Goal: Task Accomplishment & Management: Manage account settings

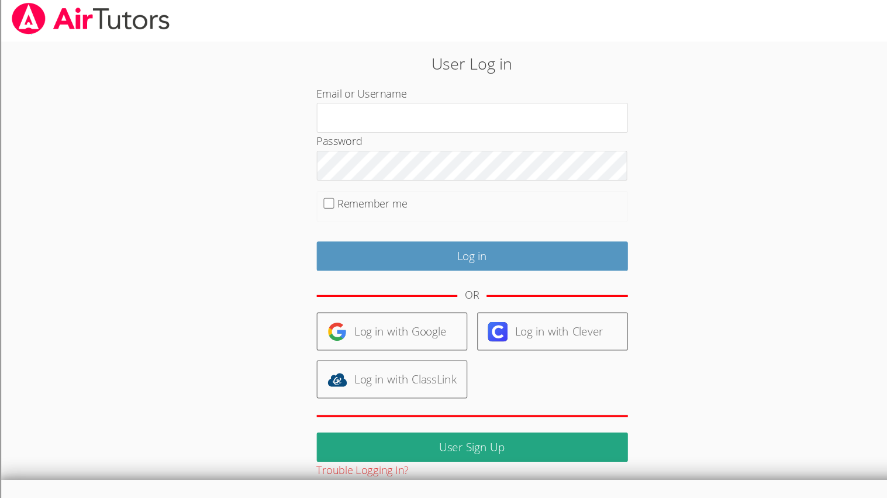
click at [436, 185] on fieldset "Remember me" at bounding box center [444, 197] width 292 height 29
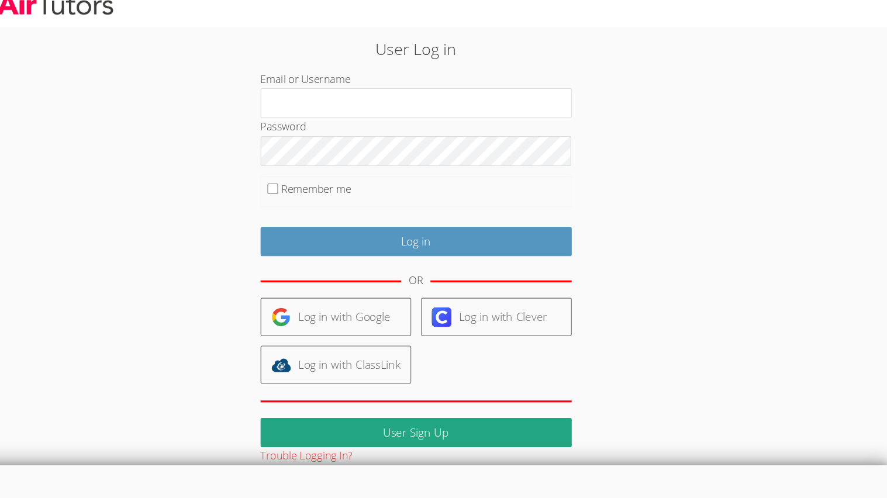
click at [704, 111] on div "User Log in Email or Username Password Remember me Log in OR Log in with Google…" at bounding box center [444, 248] width 666 height 412
click at [684, 142] on div "User Log in Email or Username Password Remember me Log in OR Log in with Google…" at bounding box center [444, 248] width 666 height 412
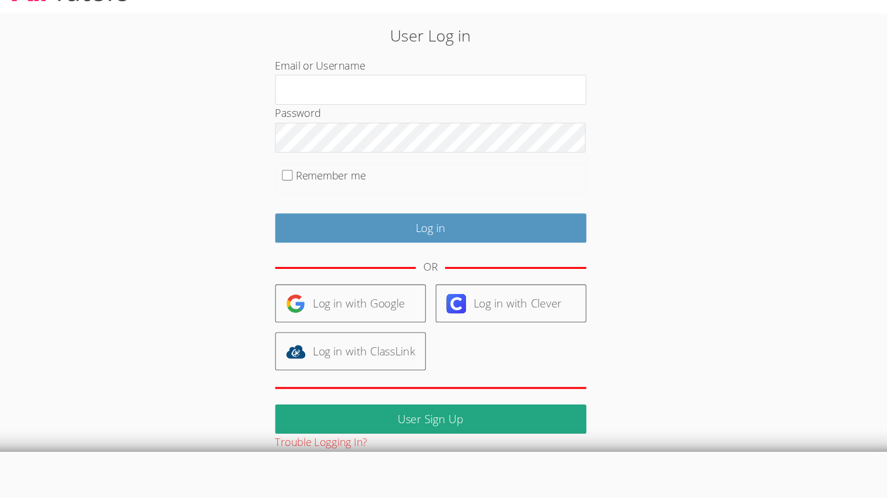
click at [674, 152] on div "User Log in Email or Username Password Remember me Log in OR Log in with Google…" at bounding box center [443, 252] width 479 height 403
click at [672, 156] on div "User Log in Email or Username Password Remember me Log in OR Log in with Google…" at bounding box center [443, 252] width 479 height 403
click at [662, 167] on div "User Log in Email or Username Password Remember me Log in OR Log in with Google…" at bounding box center [443, 252] width 479 height 403
click at [672, 156] on div "User Log in Email or Username Password Remember me Log in OR Log in with Google…" at bounding box center [443, 252] width 479 height 403
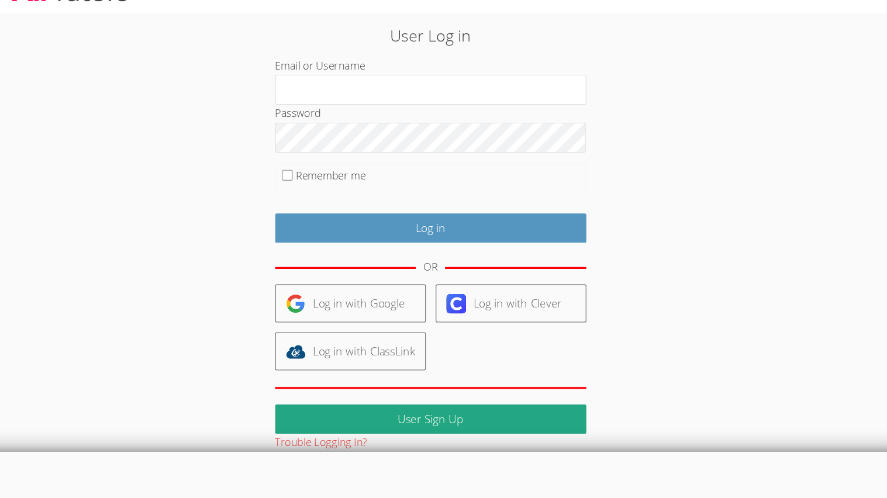
click at [672, 156] on div "User Log in Email or Username Password Remember me Log in OR Log in with Google…" at bounding box center [443, 252] width 479 height 403
click at [673, 156] on div "User Log in Email or Username Password Remember me Log in OR Log in with Google…" at bounding box center [443, 252] width 479 height 403
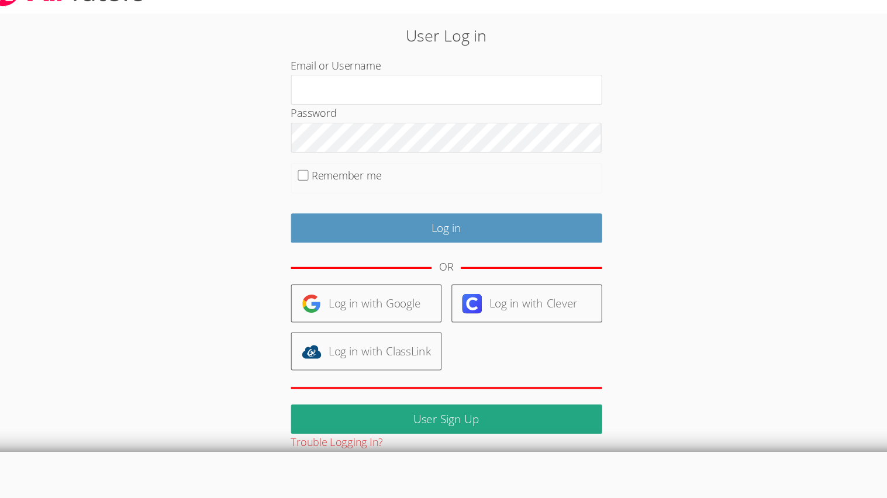
click at [660, 167] on div "User Log in Email or Username Password Remember me Log in OR Log in with Google…" at bounding box center [443, 252] width 479 height 403
click at [661, 167] on div "User Log in Email or Username Password Remember me Log in OR Log in with Google…" at bounding box center [443, 252] width 479 height 403
click at [687, 126] on div "User Log in Email or Username Password Remember me Log in OR Log in with Google…" at bounding box center [444, 248] width 666 height 412
click at [660, 167] on div "User Log in Email or Username Password Remember me Log in OR Log in with Google…" at bounding box center [443, 252] width 479 height 403
click at [635, 212] on div "User Log in Email or Username Password Remember me Log in OR Log in with Google…" at bounding box center [443, 252] width 479 height 403
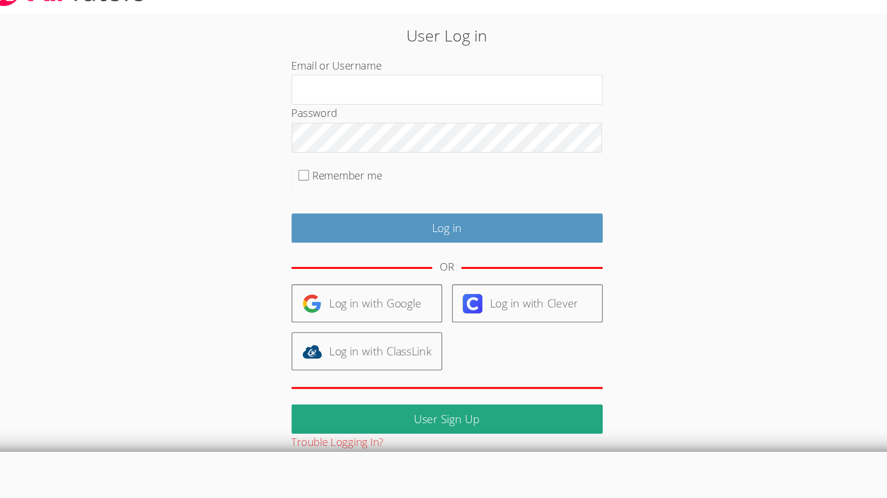
click at [663, 166] on div "User Log in Email or Username Password Remember me Log in OR Log in with Google…" at bounding box center [443, 252] width 479 height 403
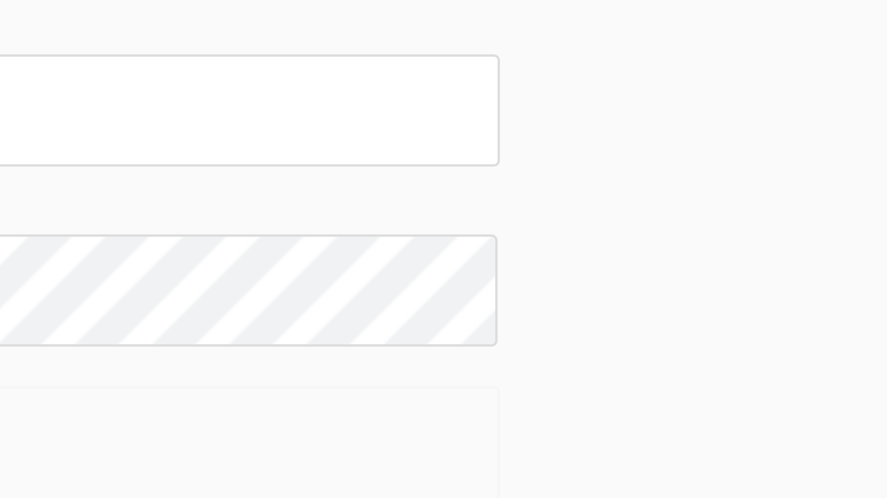
click at [465, 90] on div "Email or Username" at bounding box center [444, 106] width 292 height 44
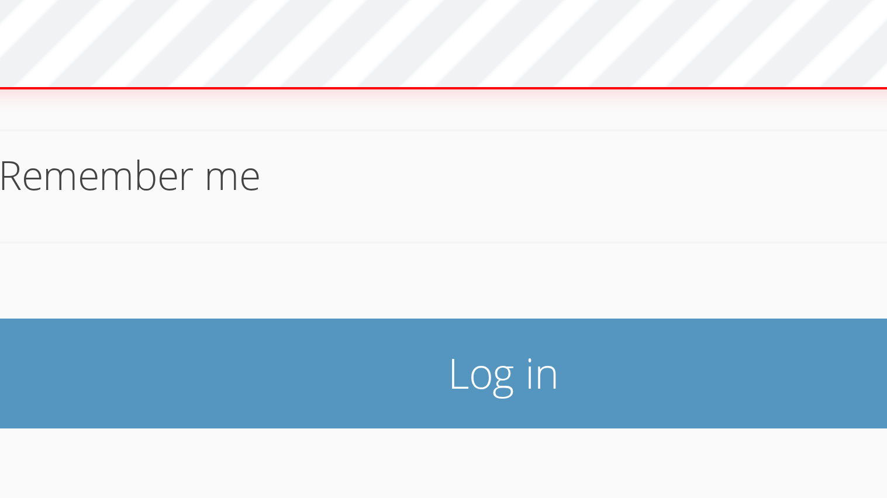
click at [440, 234] on form "Email or Username Password Remember me Log in OR Log in with Google Log in with…" at bounding box center [444, 269] width 292 height 371
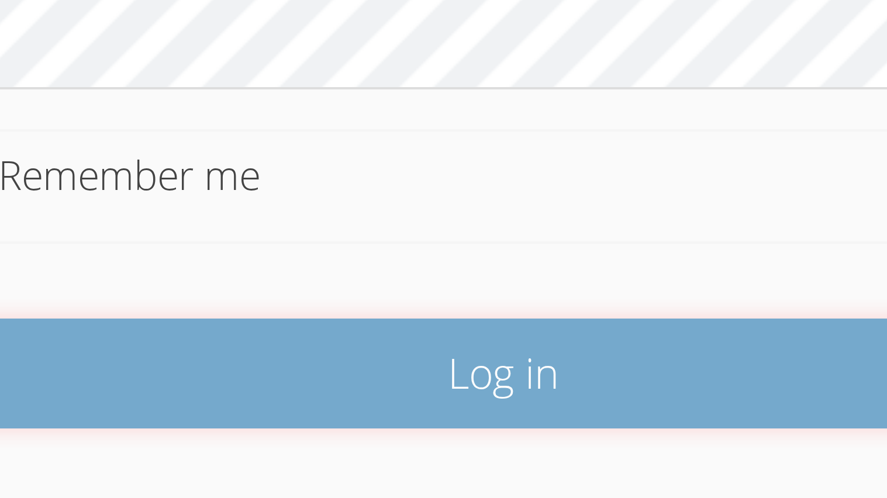
click at [441, 233] on input "Log in" at bounding box center [444, 243] width 292 height 27
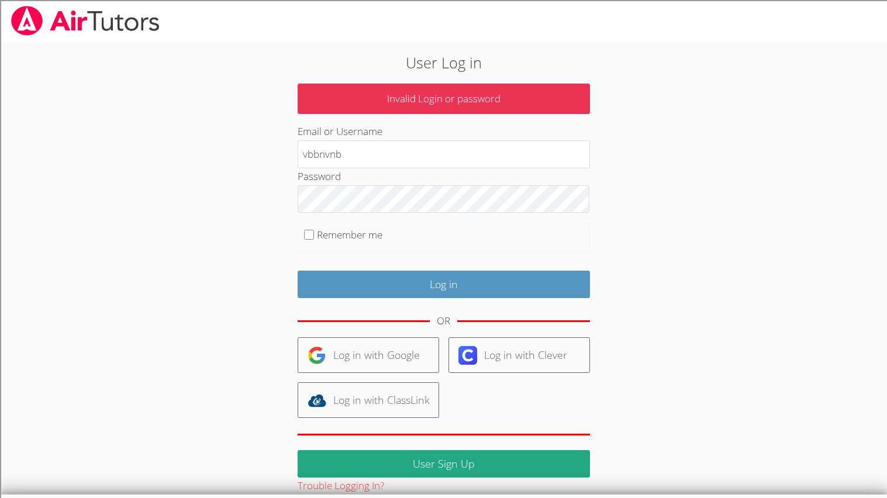
type input "vbbnvnb"
click at [493, 332] on div "OR" at bounding box center [444, 321] width 292 height 32
click at [490, 334] on div "OR" at bounding box center [444, 321] width 292 height 32
click at [490, 333] on div "OR" at bounding box center [444, 321] width 292 height 32
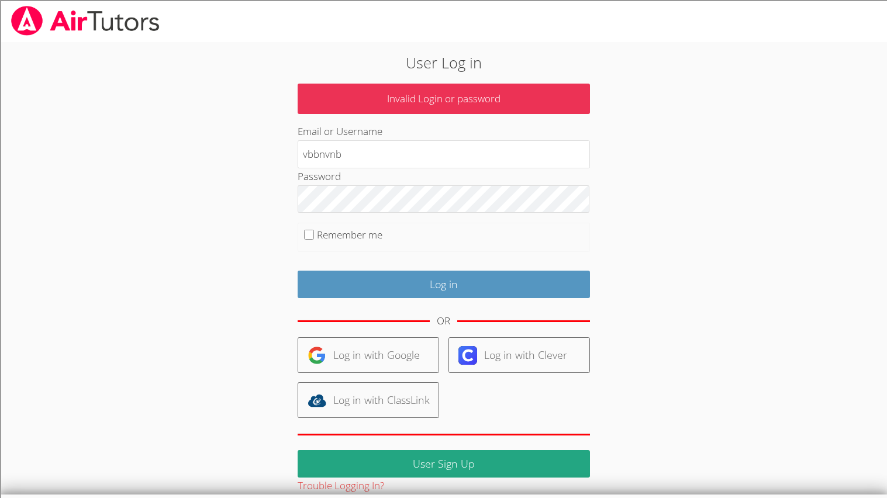
click at [490, 333] on div "OR" at bounding box center [444, 321] width 292 height 32
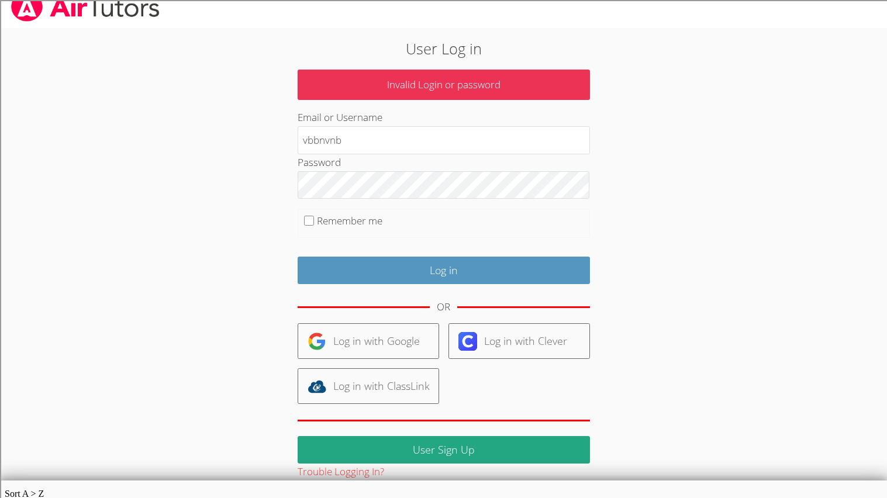
scroll to position [15, 0]
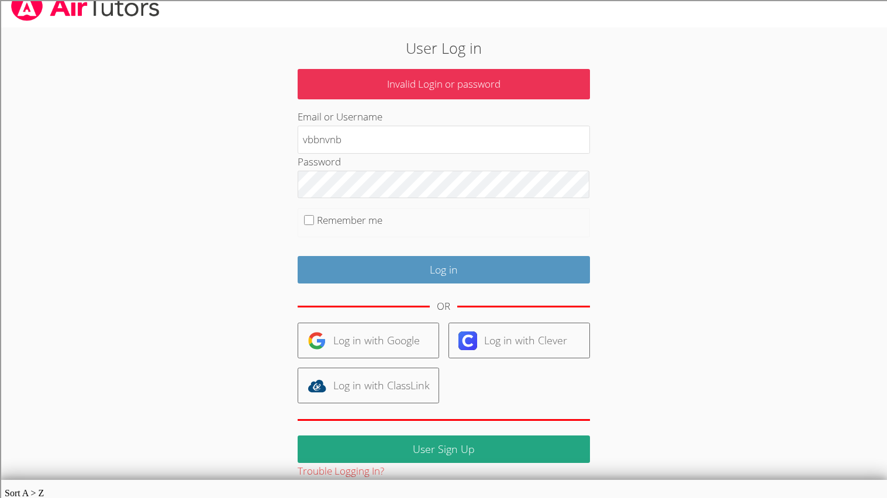
click at [490, 333] on link "Log in with Clever" at bounding box center [520, 341] width 142 height 36
